Goal: Register for event/course

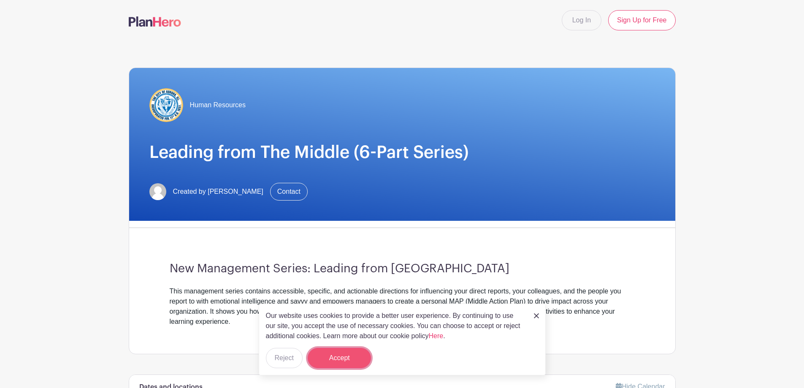
click at [345, 354] on button "Accept" at bounding box center [338, 358] width 63 height 20
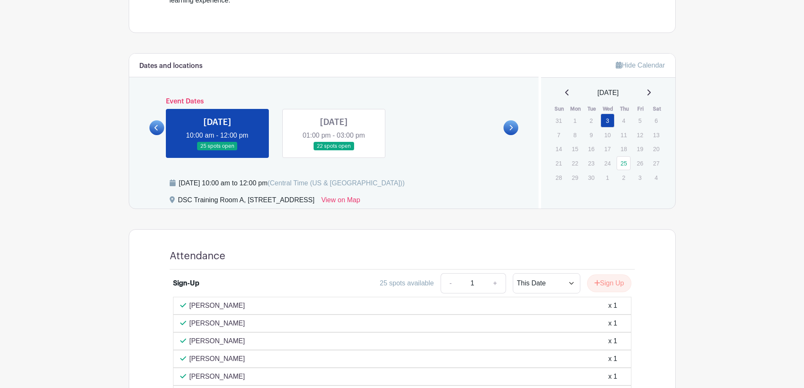
scroll to position [312, 0]
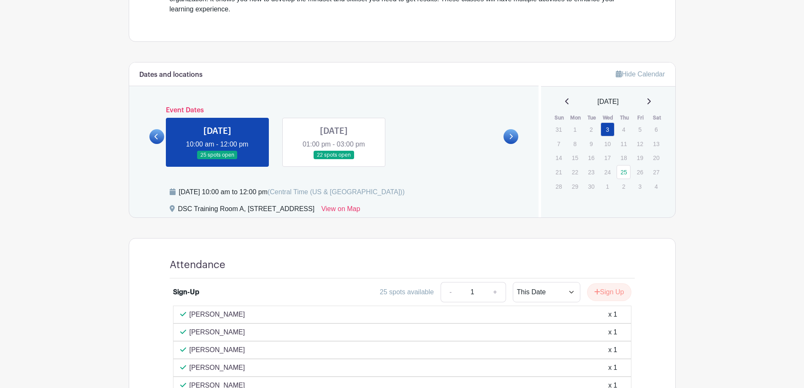
click at [334, 159] on link at bounding box center [334, 159] width 0 height 0
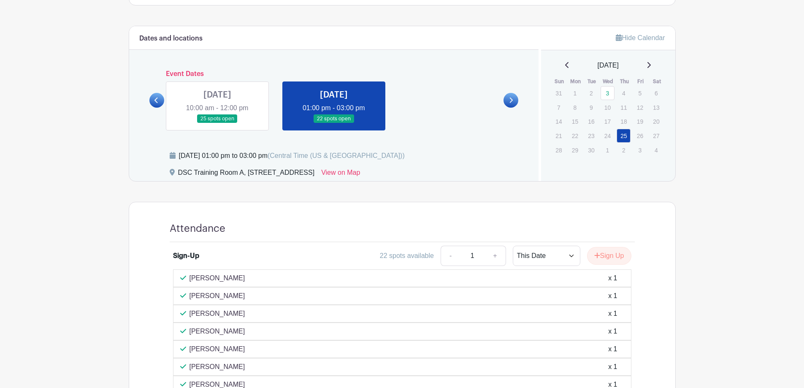
scroll to position [331, 0]
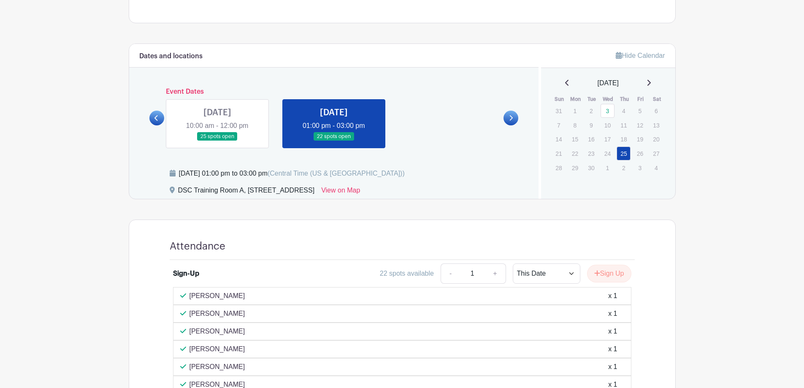
click at [217, 141] on link at bounding box center [217, 141] width 0 height 0
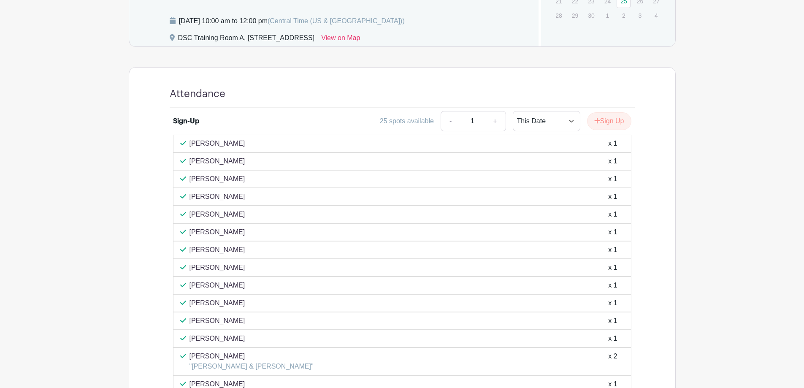
scroll to position [439, 0]
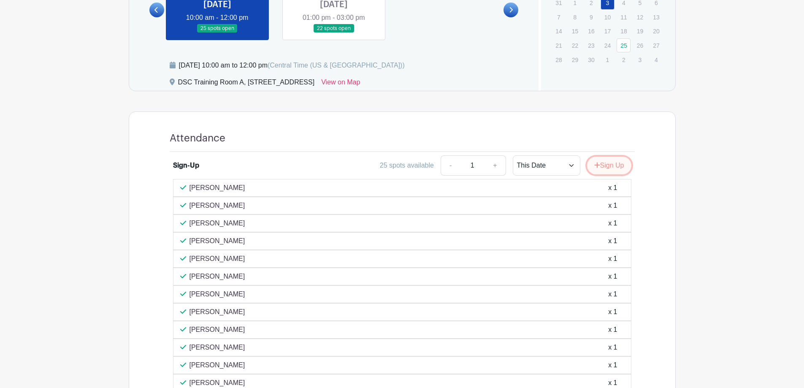
click at [607, 165] on button "Sign Up" at bounding box center [609, 165] width 44 height 18
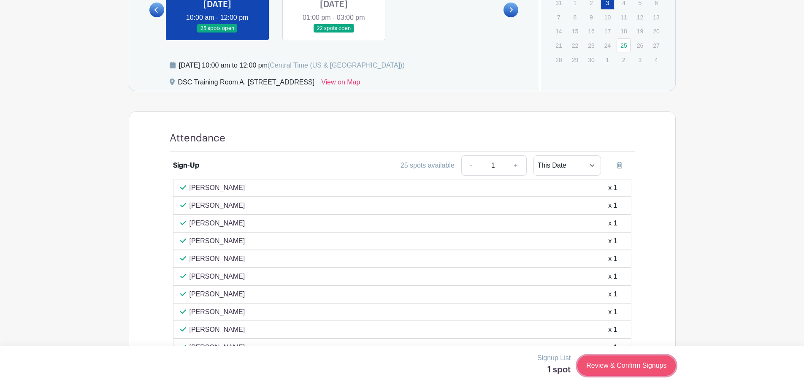
click at [627, 367] on link "Review & Confirm Signups" at bounding box center [626, 365] width 98 height 20
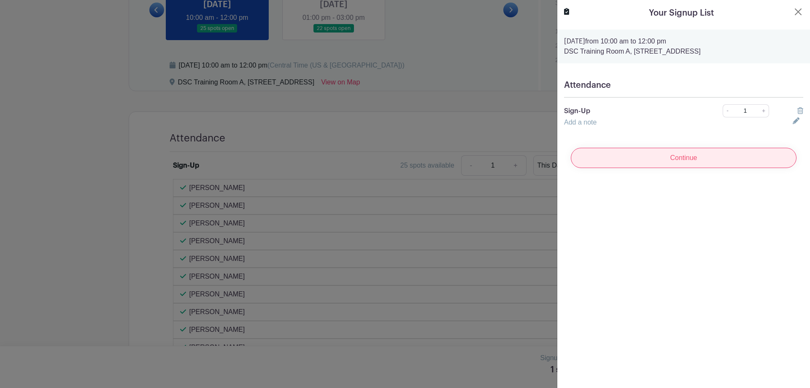
click at [693, 154] on input "Continue" at bounding box center [684, 158] width 226 height 20
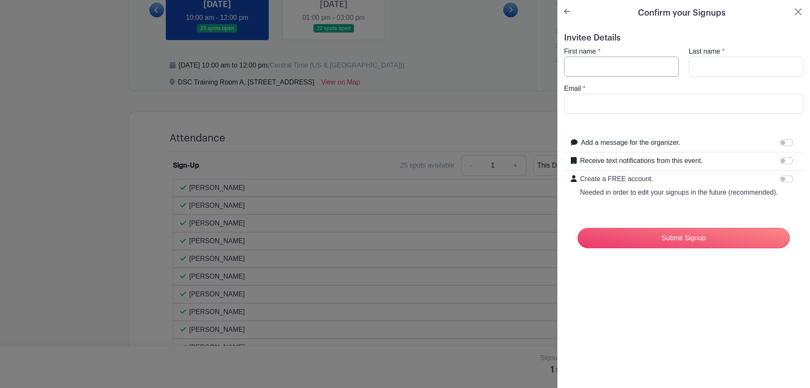
click at [609, 70] on input "First name" at bounding box center [621, 67] width 115 height 20
type input "[PERSON_NAME]"
click at [726, 67] on input "Last name" at bounding box center [746, 67] width 115 height 20
type input "[PERSON_NAME]"
click at [628, 108] on input "Email" at bounding box center [683, 104] width 239 height 20
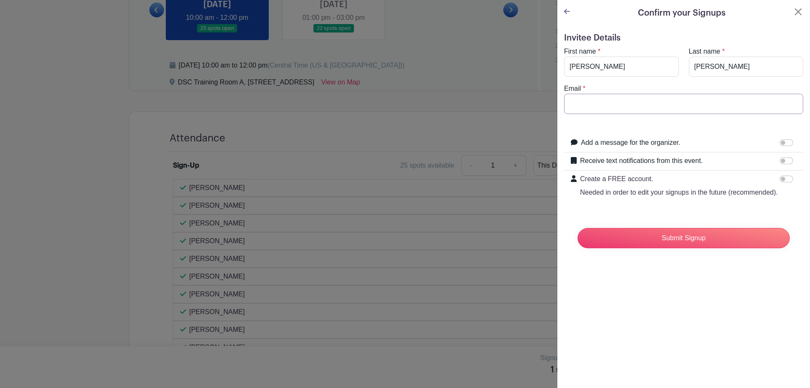
type input "[EMAIL_ADDRESS][DOMAIN_NAME]"
click at [644, 303] on div "Confirm your Signups Invitee Details First name * [PERSON_NAME] Last name * [PE…" at bounding box center [683, 194] width 253 height 388
click at [666, 248] on input "Submit Signup" at bounding box center [683, 238] width 212 height 20
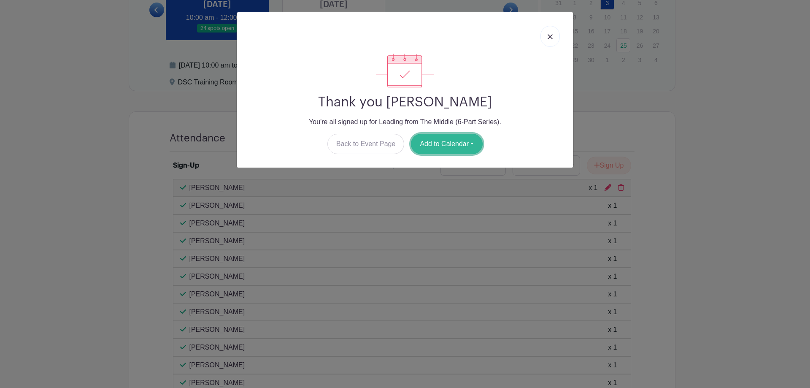
click at [471, 143] on button "Add to Calendar" at bounding box center [447, 144] width 72 height 20
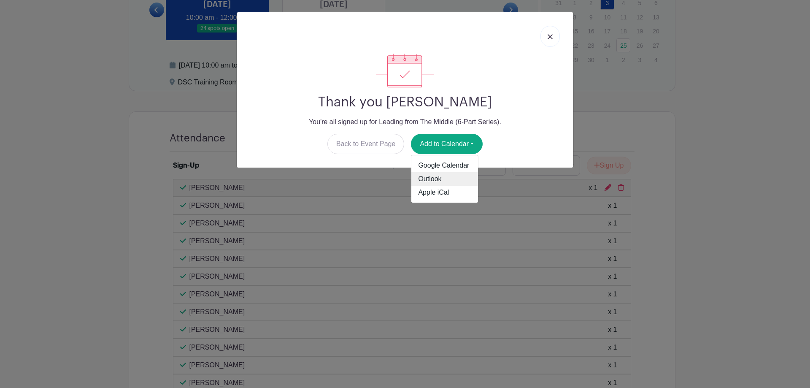
click at [435, 178] on link "Outlook" at bounding box center [444, 178] width 67 height 13
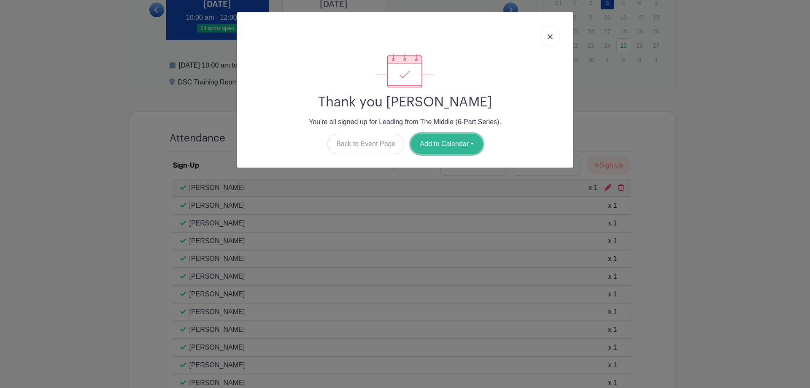
click at [469, 143] on button "Add to Calendar" at bounding box center [447, 144] width 72 height 20
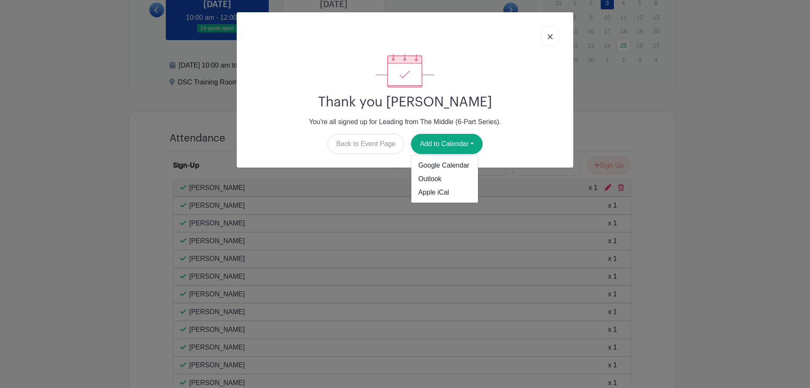
click at [759, 158] on div "Thank you [PERSON_NAME] You're all signed up for Leading from The Middle (6-Par…" at bounding box center [405, 194] width 810 height 388
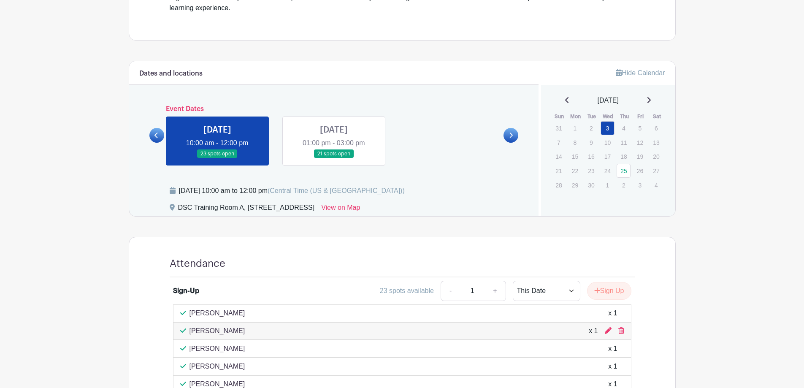
scroll to position [314, 0]
click at [334, 157] on link at bounding box center [334, 157] width 0 height 0
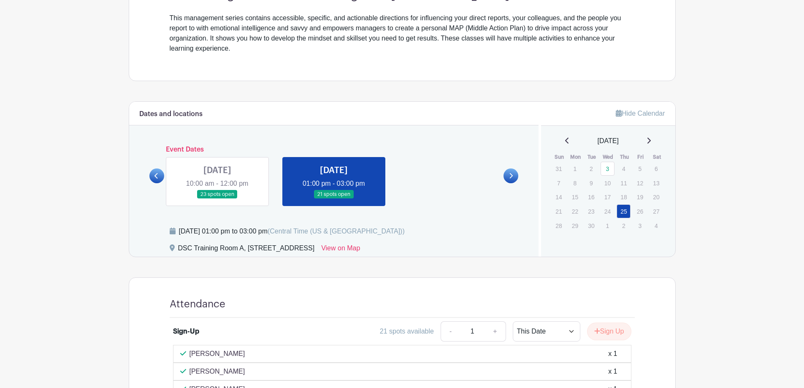
scroll to position [264, 0]
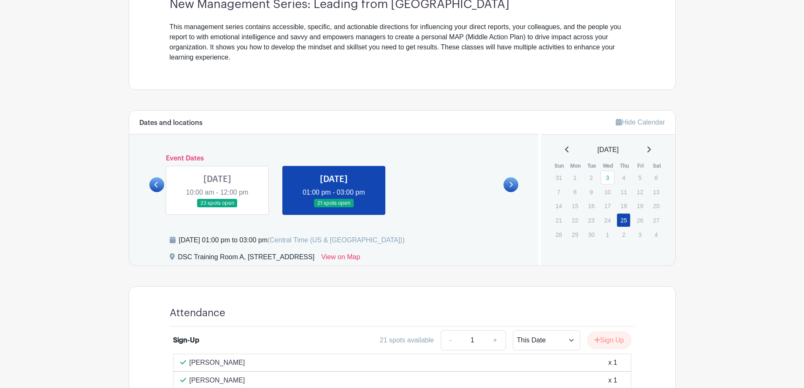
click at [217, 208] on link at bounding box center [217, 208] width 0 height 0
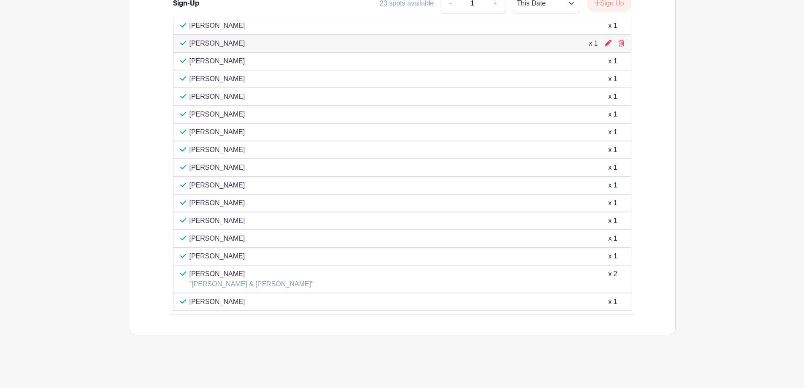
scroll to position [601, 0]
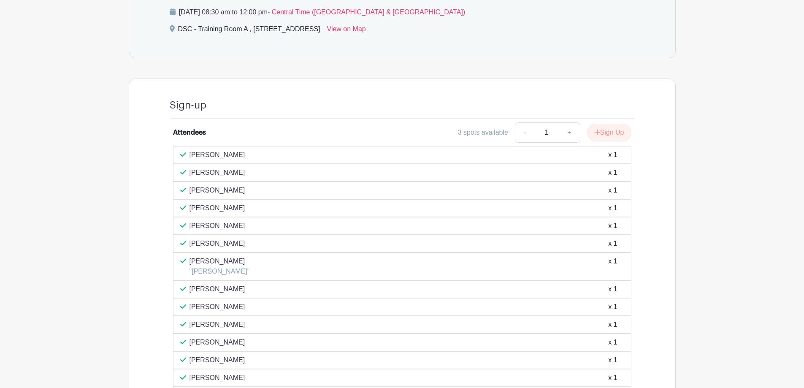
scroll to position [364, 0]
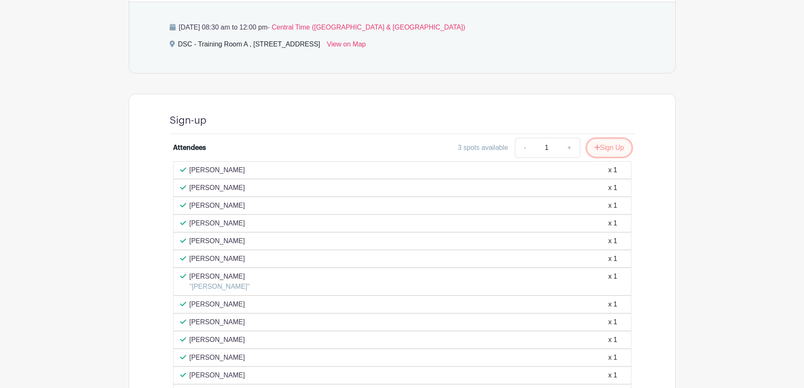
click at [615, 145] on button "Sign Up" at bounding box center [609, 148] width 44 height 18
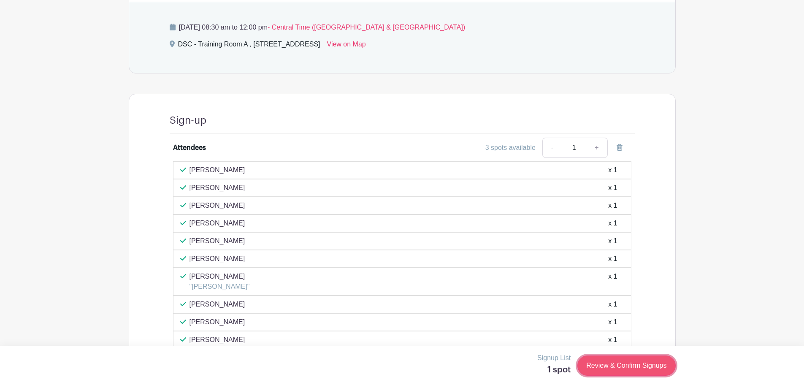
click at [607, 366] on link "Review & Confirm Signups" at bounding box center [626, 365] width 98 height 20
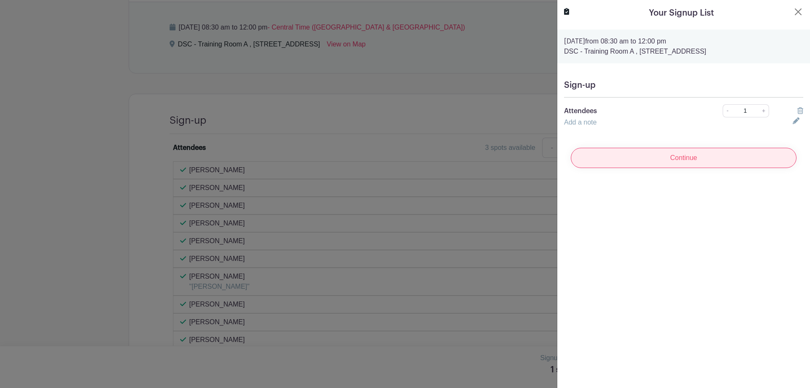
click at [701, 159] on input "Continue" at bounding box center [684, 158] width 226 height 20
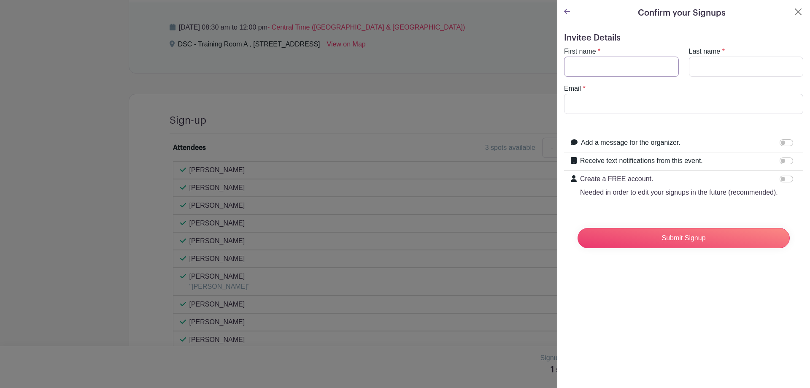
click at [614, 70] on input "First name" at bounding box center [621, 67] width 115 height 20
type input "[PERSON_NAME]"
click at [707, 68] on input "Last name" at bounding box center [746, 67] width 115 height 20
type input "[PERSON_NAME]"
click at [640, 102] on input "Email" at bounding box center [683, 104] width 239 height 20
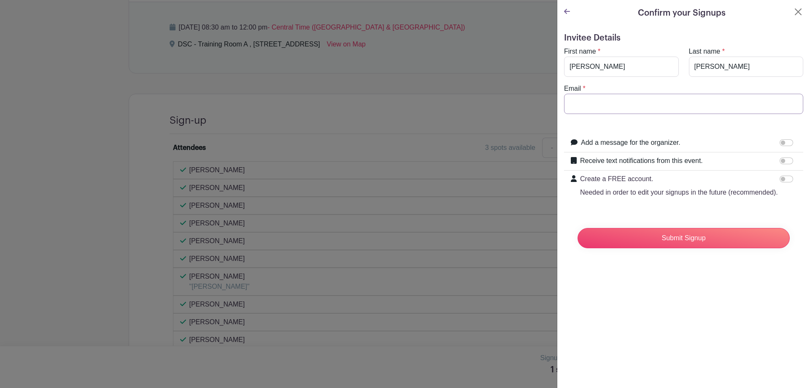
type input "[EMAIL_ADDRESS][DOMAIN_NAME]"
click at [680, 243] on input "Submit Signup" at bounding box center [683, 238] width 212 height 20
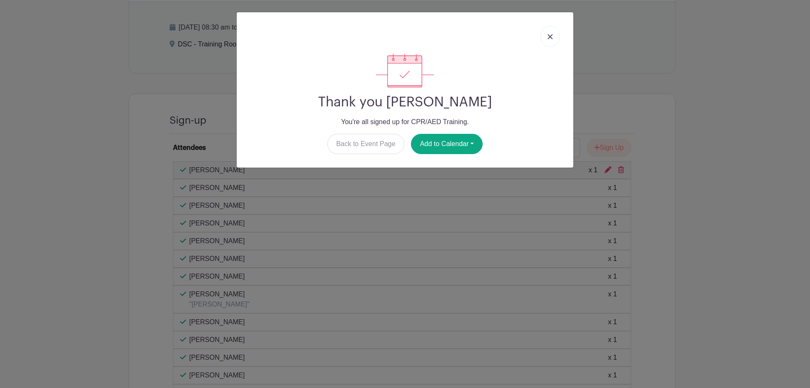
click at [550, 36] on img at bounding box center [549, 36] width 5 height 5
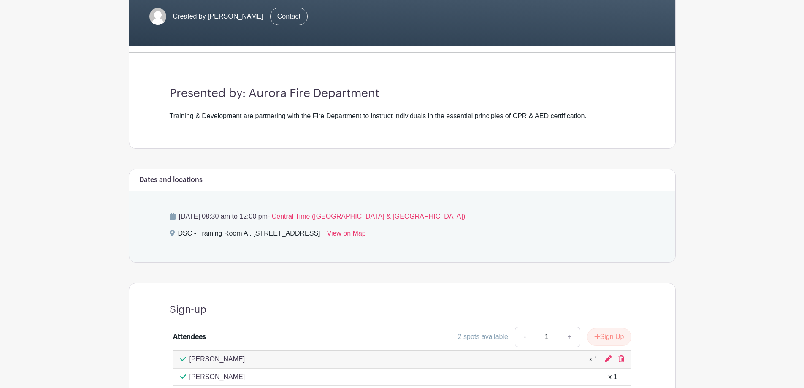
scroll to position [86, 0]
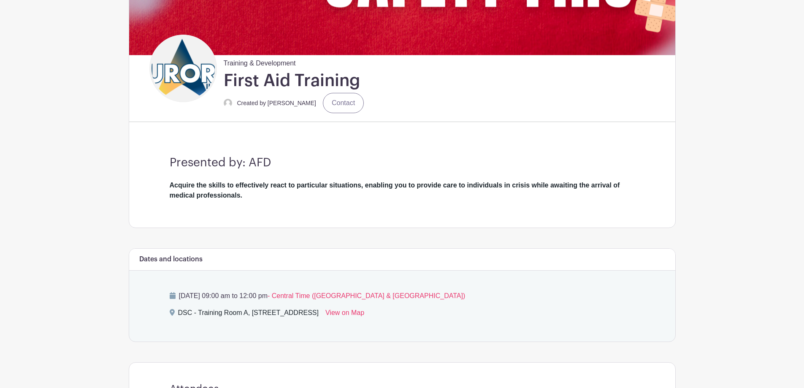
scroll to position [159, 0]
